Goal: Check status: Check status

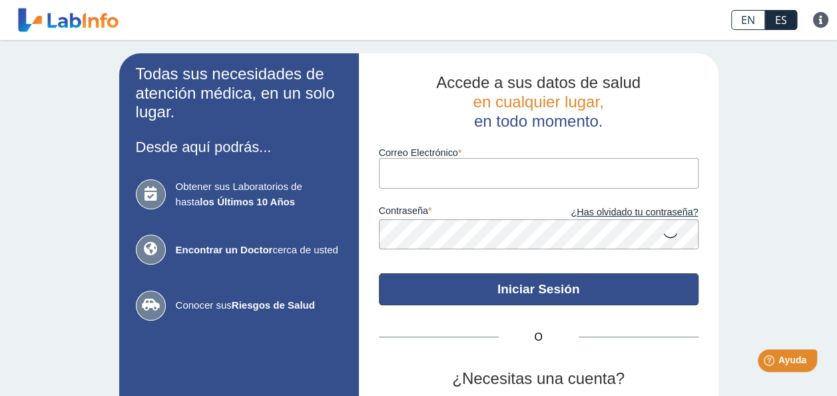
type input "Betzaida401@gmail.com"
click at [490, 282] on button "Iniciar Sesión" at bounding box center [539, 289] width 320 height 32
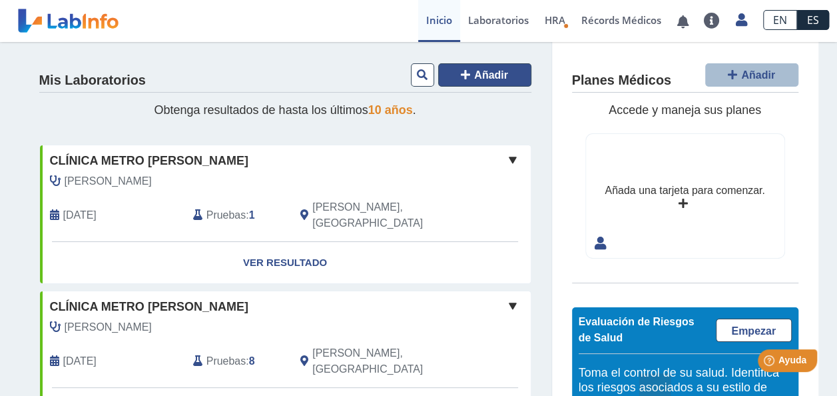
click at [462, 71] on icon at bounding box center [465, 74] width 9 height 11
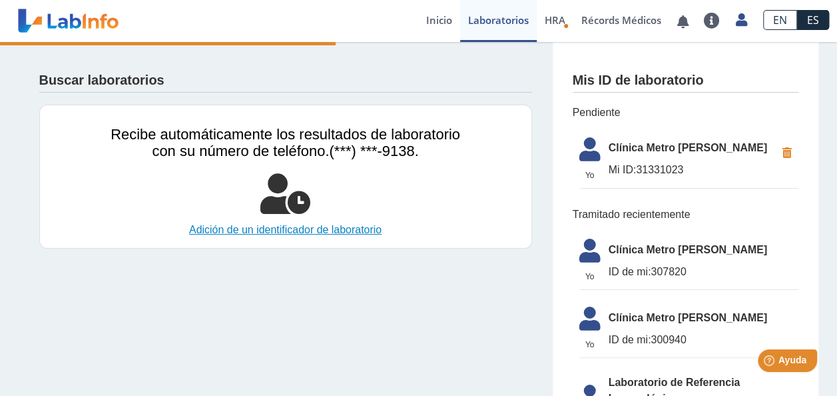
click at [242, 235] on link "Adición de un identificador de laboratorio" at bounding box center [285, 230] width 365 height 16
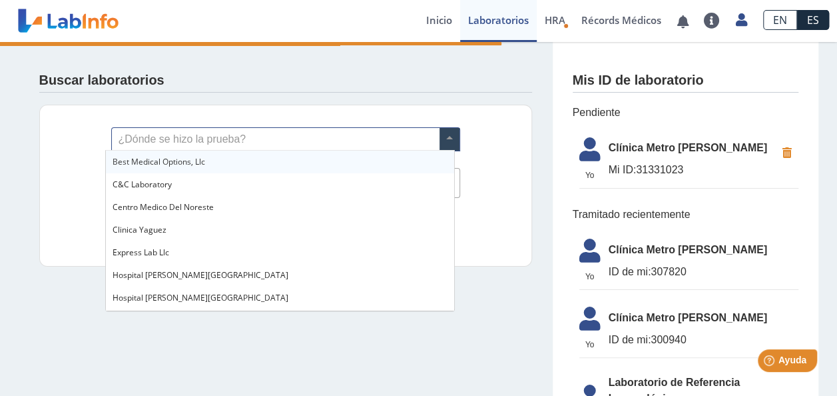
click at [443, 139] on span at bounding box center [450, 139] width 20 height 23
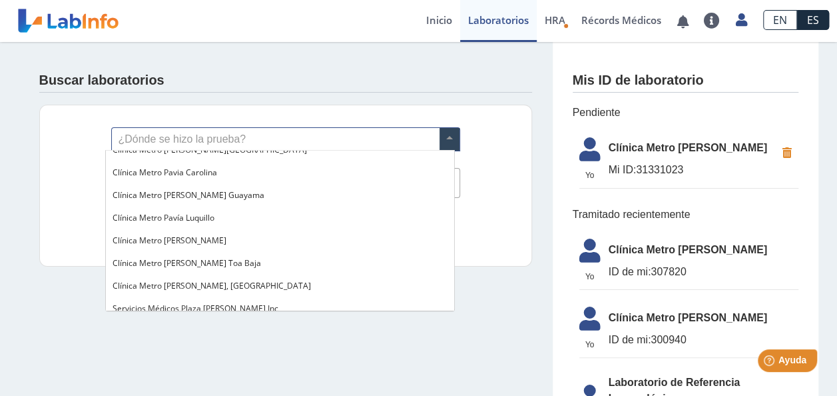
scroll to position [1013, 0]
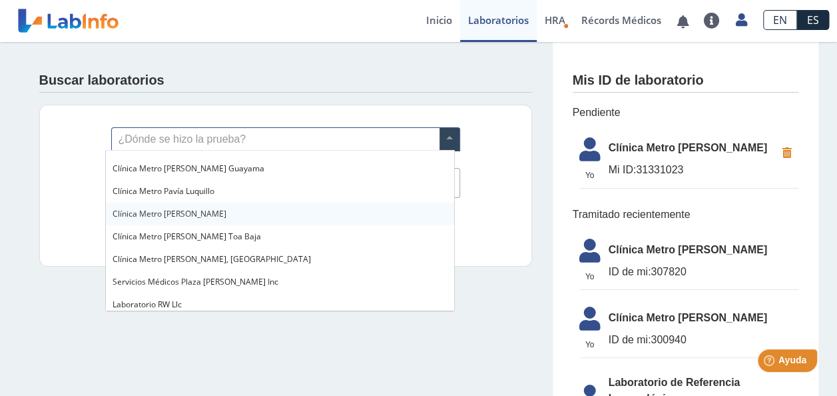
click at [157, 216] on span "Clínica Metro [PERSON_NAME]" at bounding box center [170, 213] width 114 height 11
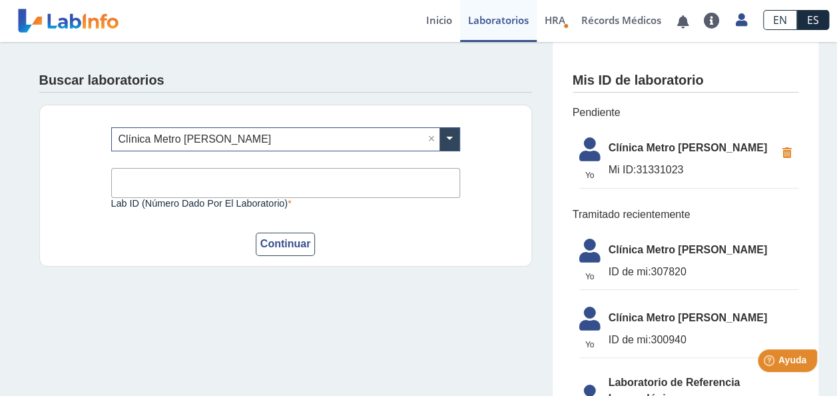
click at [148, 185] on input "Lab ID (número dado por el laboratorio)" at bounding box center [285, 183] width 349 height 30
type input "307820"
click at [270, 242] on button "Continuar" at bounding box center [286, 244] width 60 height 23
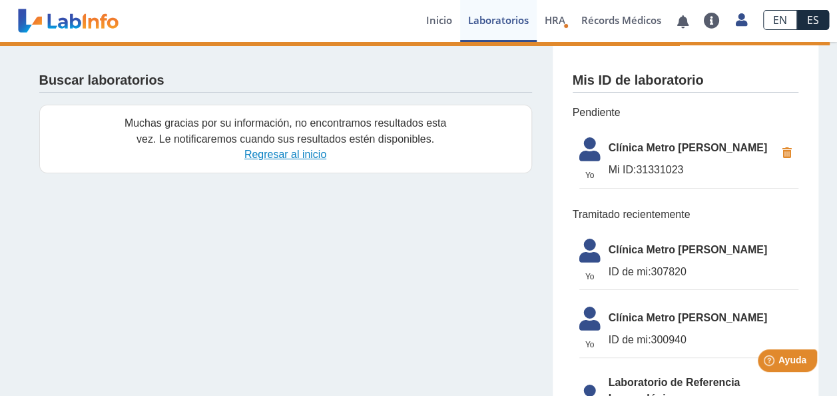
click at [260, 155] on link "Regresar al inicio" at bounding box center [285, 154] width 82 height 11
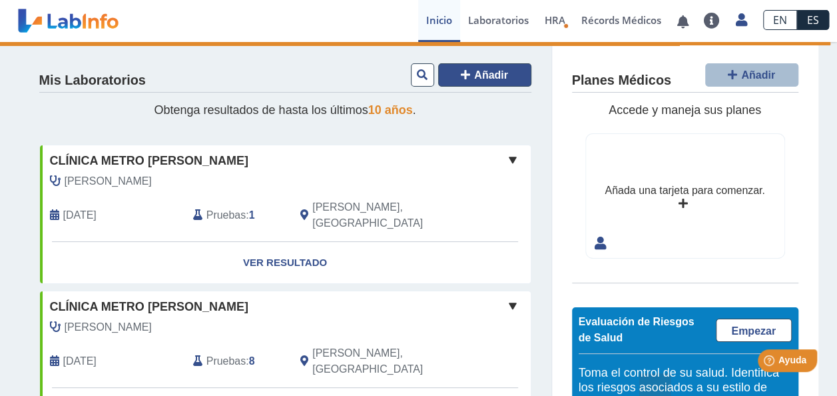
click at [461, 73] on icon at bounding box center [465, 74] width 9 height 11
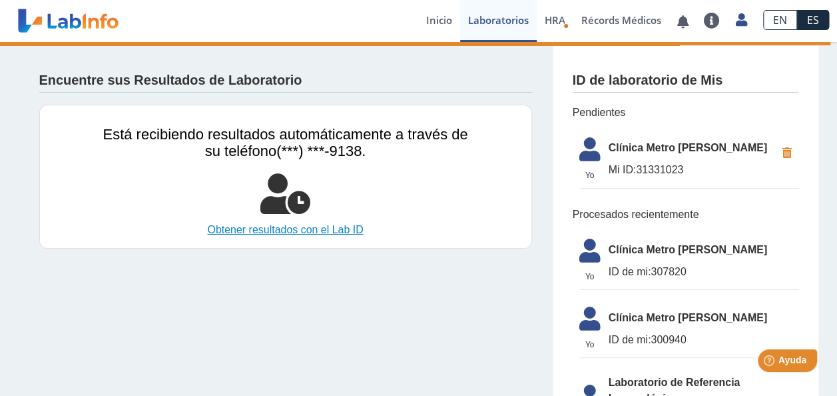
click at [278, 231] on link "Obtener resultados con el Lab ID" at bounding box center [285, 230] width 365 height 16
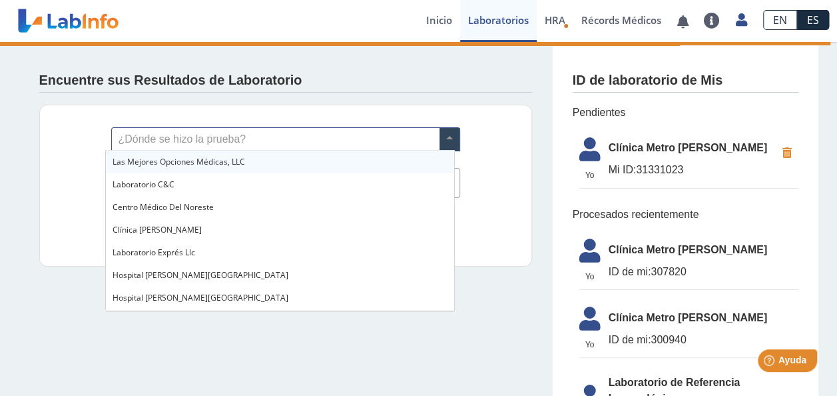
click at [444, 140] on span at bounding box center [450, 139] width 20 height 23
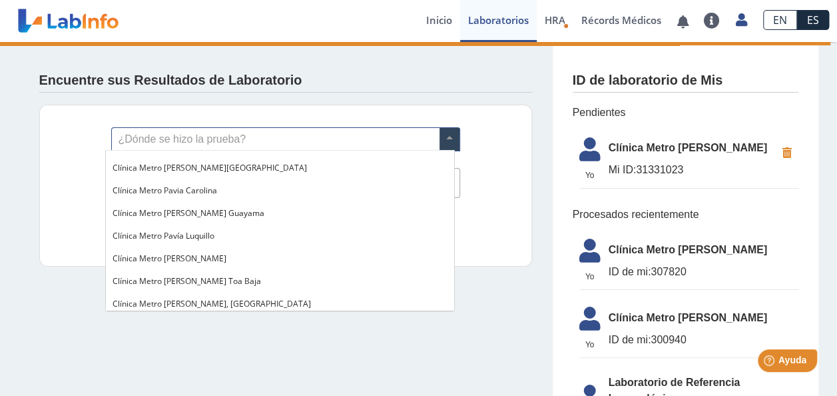
scroll to position [995, 0]
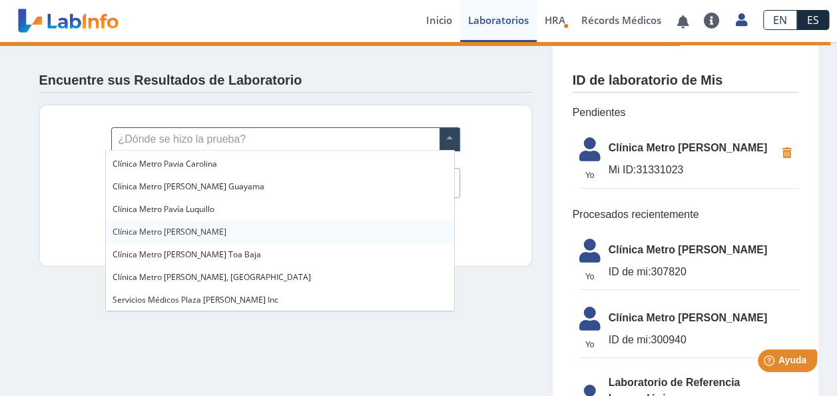
click at [205, 230] on span "Clínica Metro [PERSON_NAME]" at bounding box center [170, 231] width 114 height 11
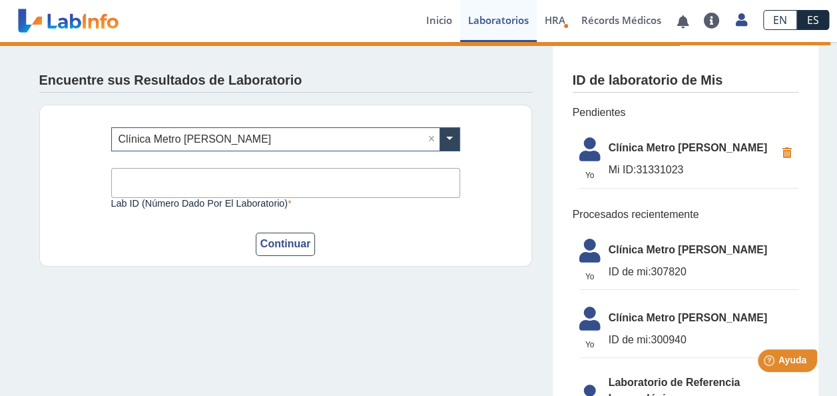
click at [168, 185] on input "Lab ID (número dado por el laboratorio)" at bounding box center [285, 183] width 349 height 30
type input "31331023"
click at [296, 241] on button "Continuar" at bounding box center [286, 244] width 60 height 23
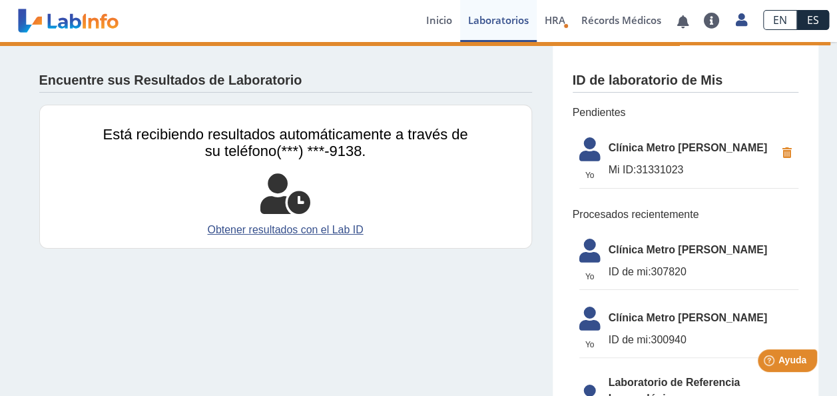
click at [613, 254] on span "Clínica Metro [PERSON_NAME]" at bounding box center [704, 250] width 190 height 16
drag, startPoint x: 613, startPoint y: 254, endPoint x: 637, endPoint y: 272, distance: 29.6
click at [637, 272] on li "Yo Yo Clínica Metro [PERSON_NAME] ID de mi: 307820" at bounding box center [689, 261] width 219 height 58
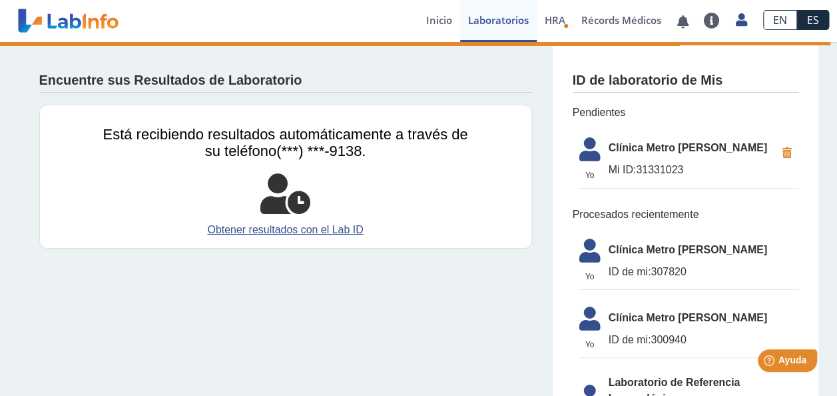
click at [637, 272] on span "ID de mi:" at bounding box center [630, 271] width 43 height 11
click at [617, 270] on span "ID de mi:" at bounding box center [630, 271] width 43 height 11
click at [620, 252] on span "Clínica Metro [PERSON_NAME]" at bounding box center [704, 250] width 190 height 16
click at [616, 272] on span "ID de mi:" at bounding box center [630, 271] width 43 height 11
